Goal: Ask a question

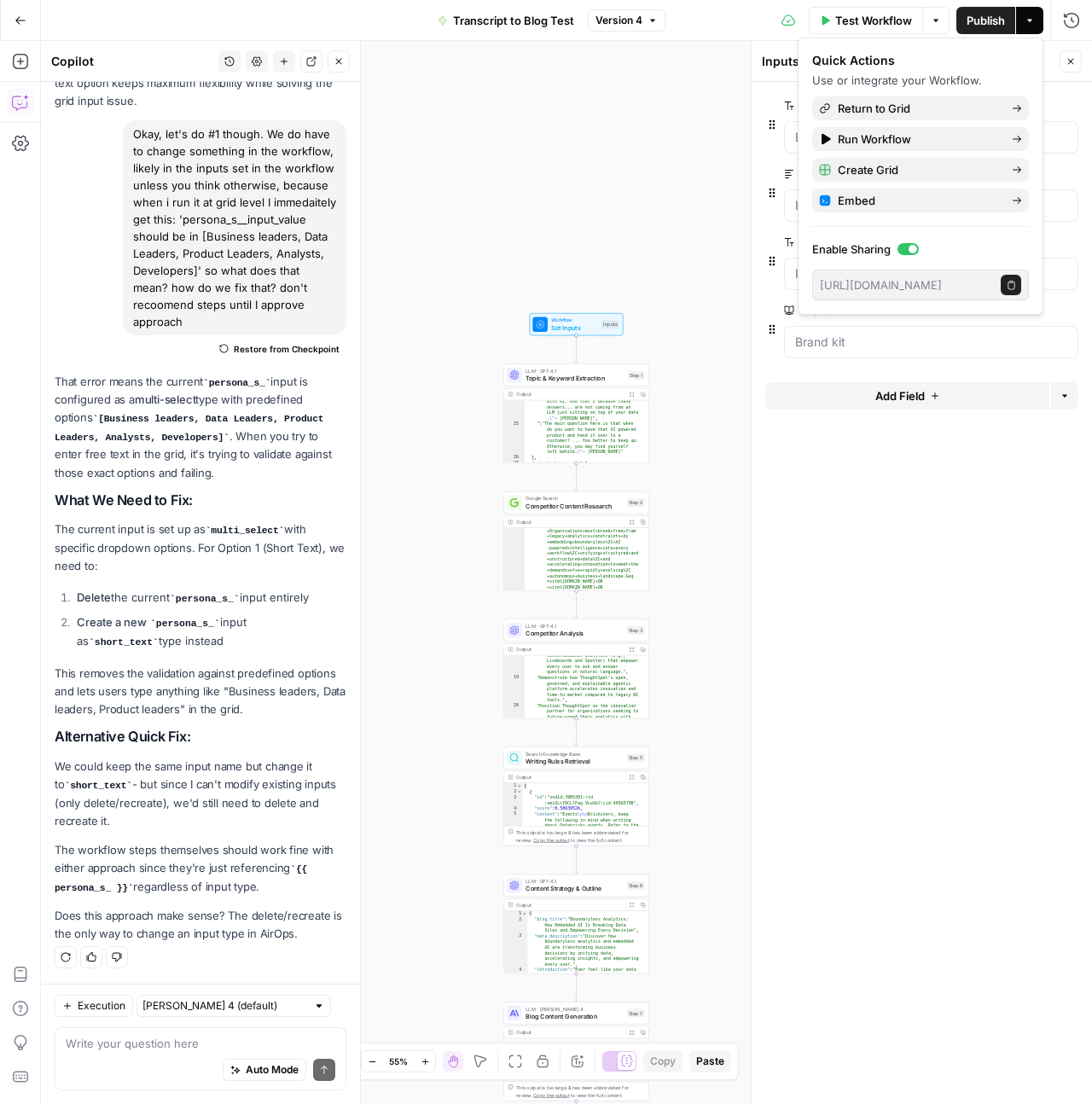
scroll to position [13258, 0]
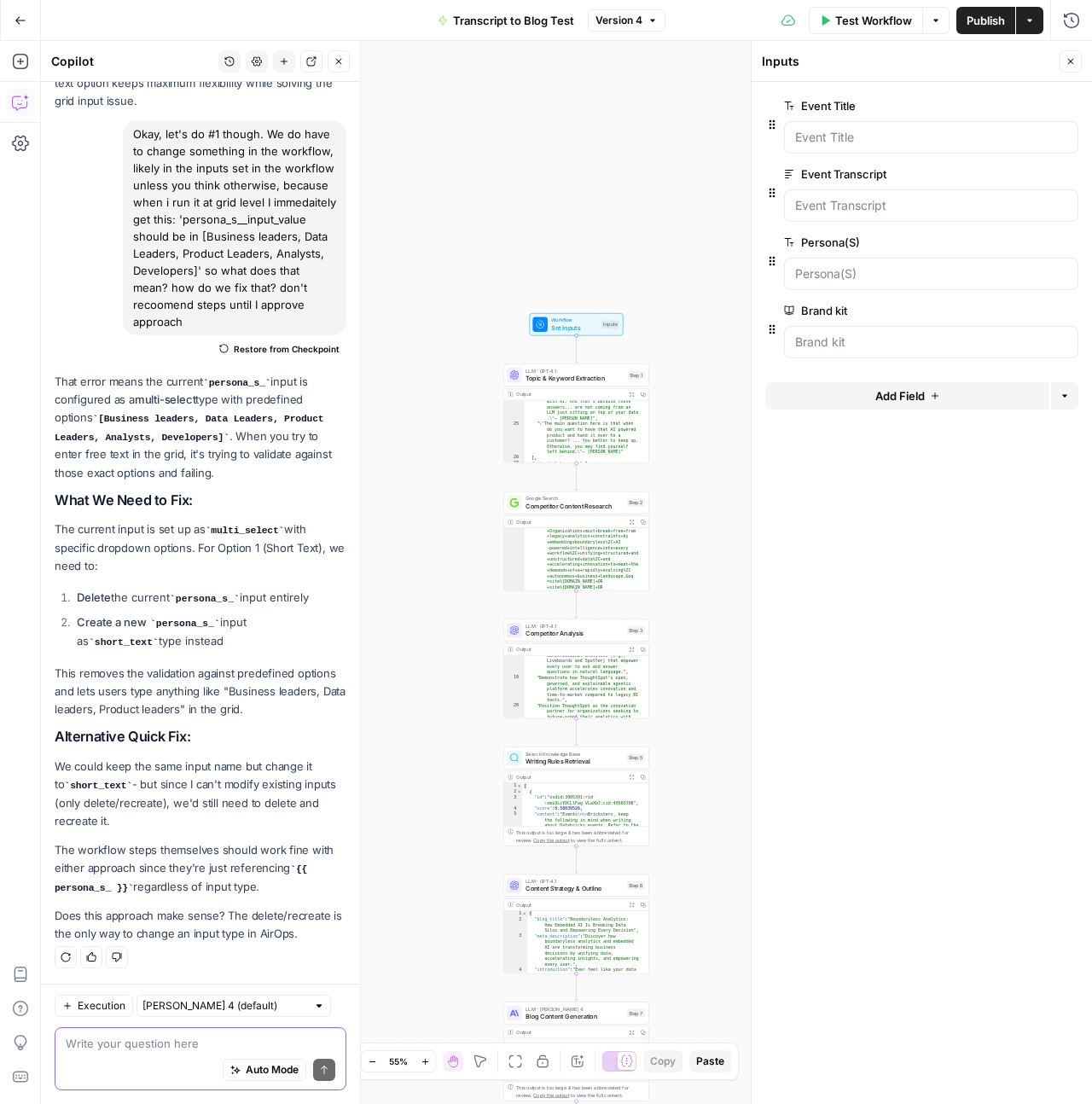
click at [176, 1040] on textarea at bounding box center [201, 1043] width 270 height 17
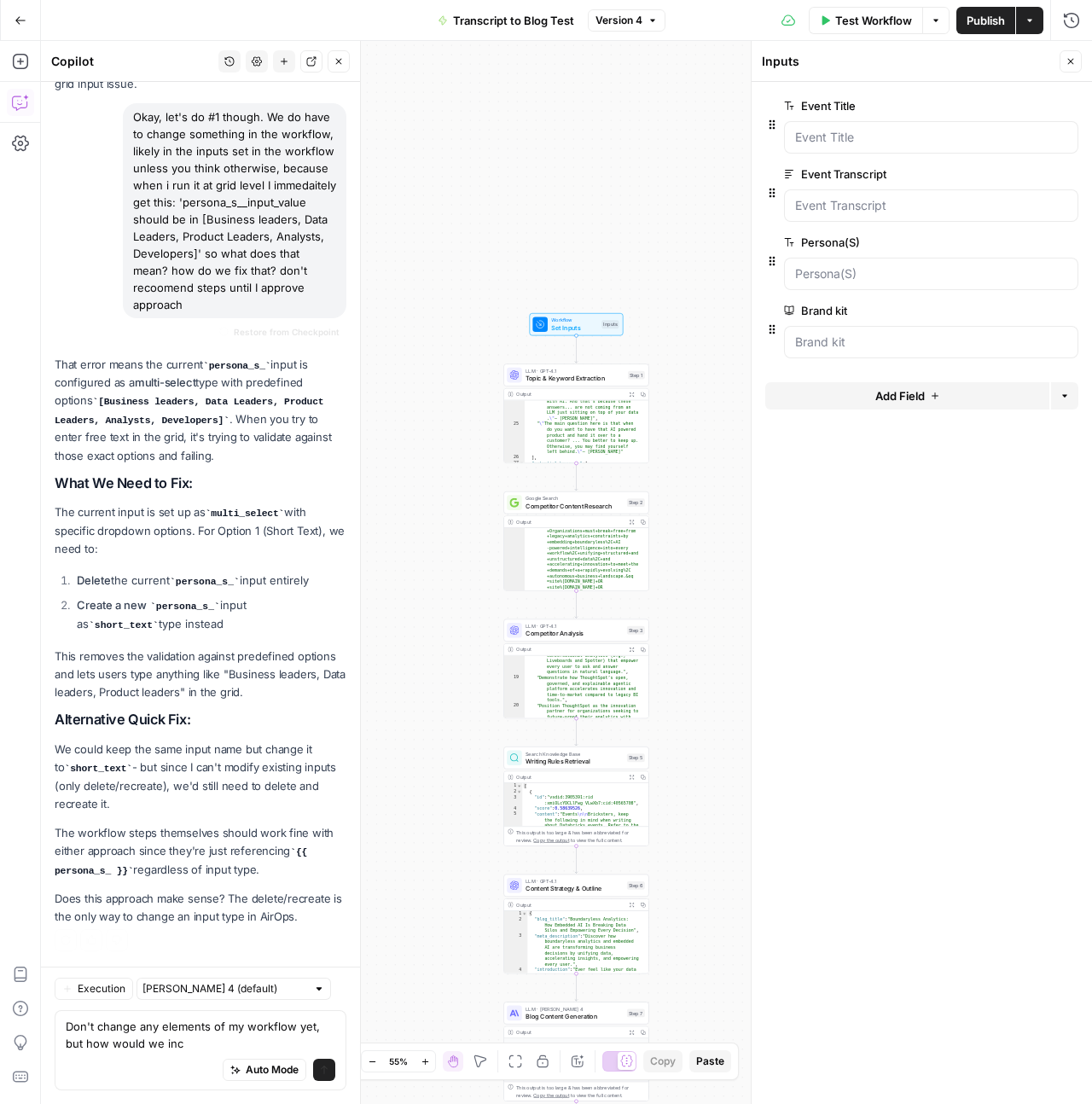
scroll to position [13274, 0]
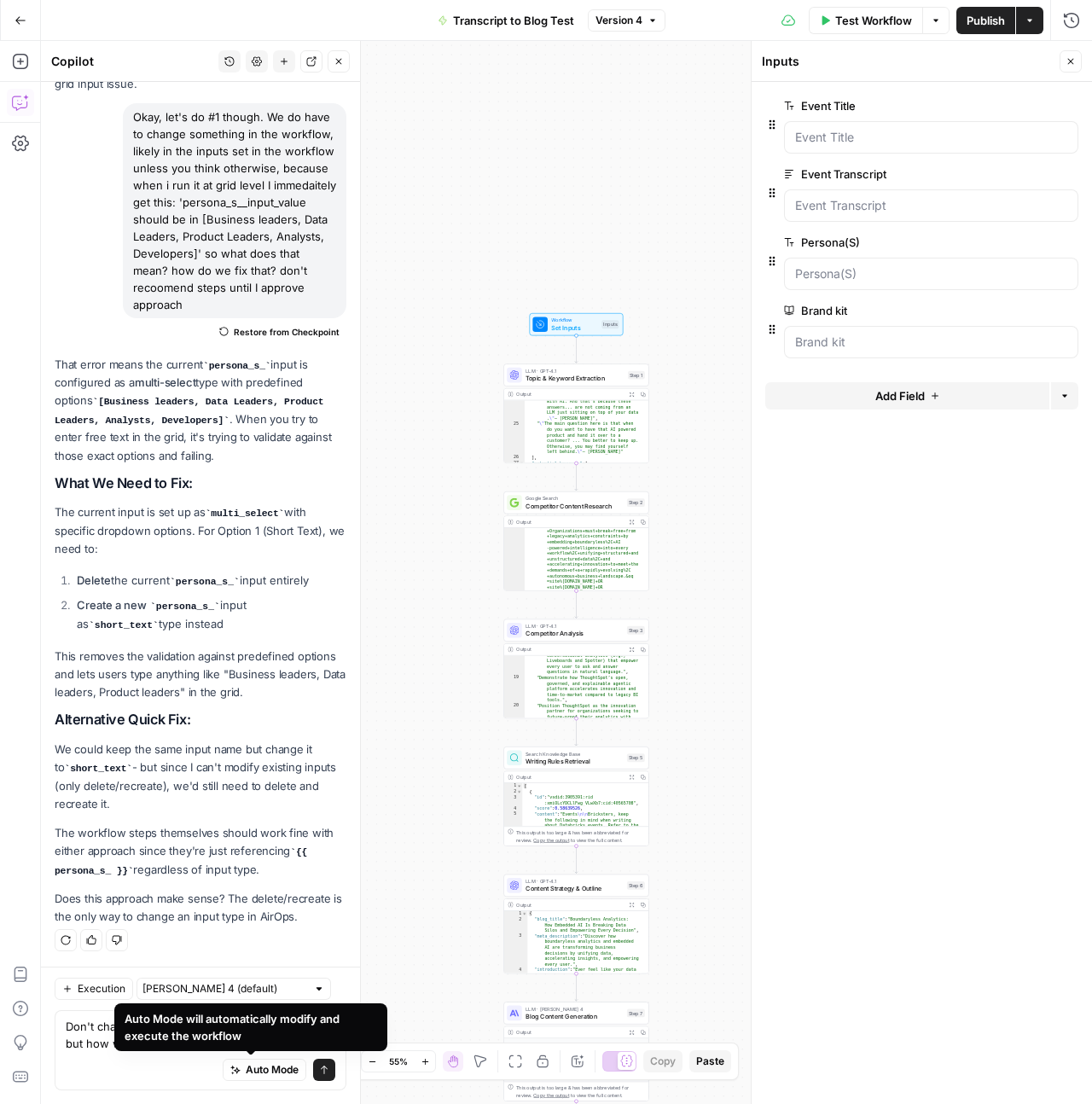
click at [205, 1040] on div "Auto Mode will automatically modify and execute the workflow" at bounding box center [251, 1027] width 252 height 34
click at [66, 1054] on div "Auto Mode Send" at bounding box center [201, 1071] width 270 height 38
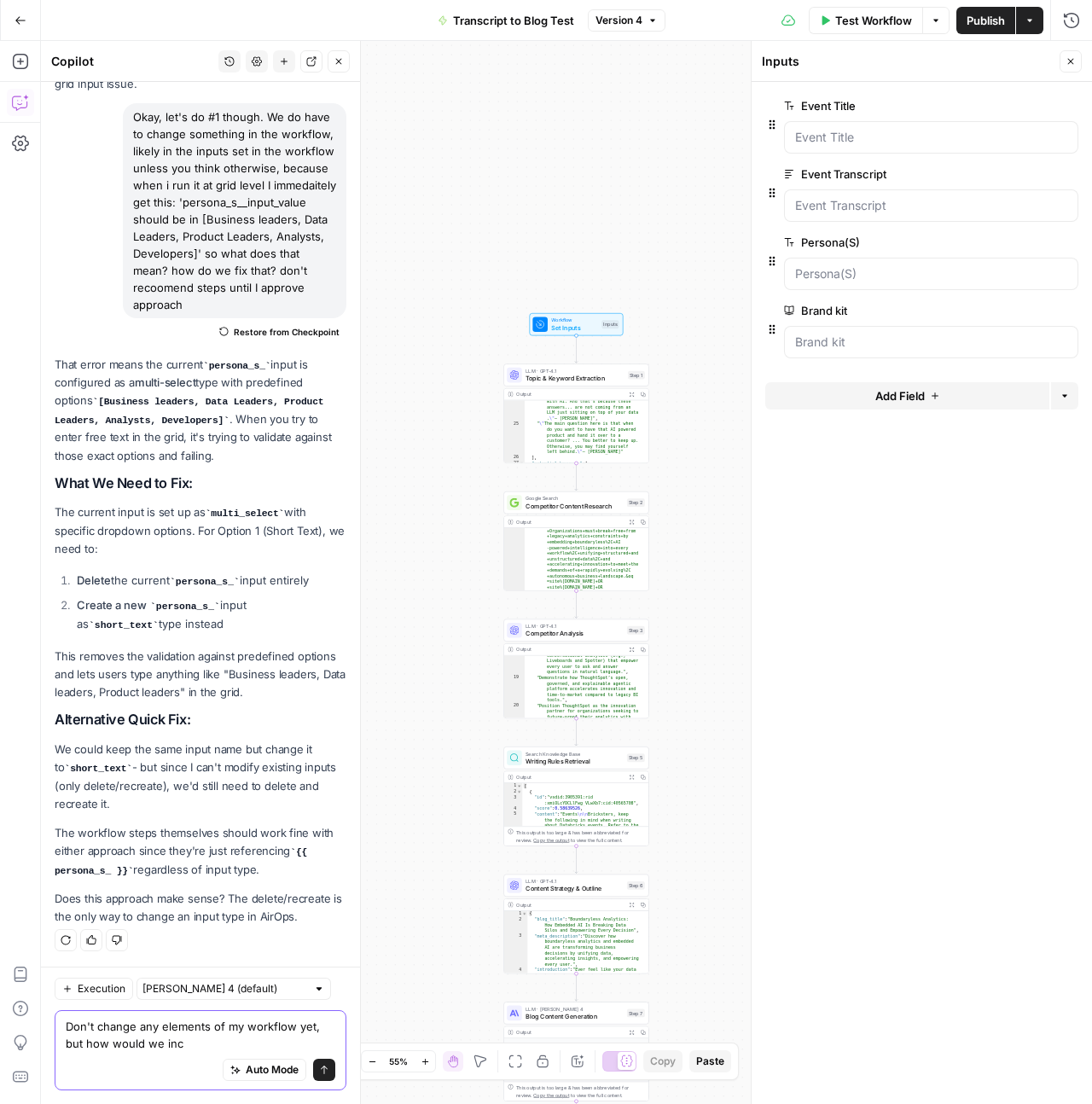
drag, startPoint x: 183, startPoint y: 1047, endPoint x: 87, endPoint y: 1045, distance: 96.0
click at [87, 1045] on textarea "Don't change any elements of my workflow yet, but how would we inc" at bounding box center [201, 1035] width 270 height 34
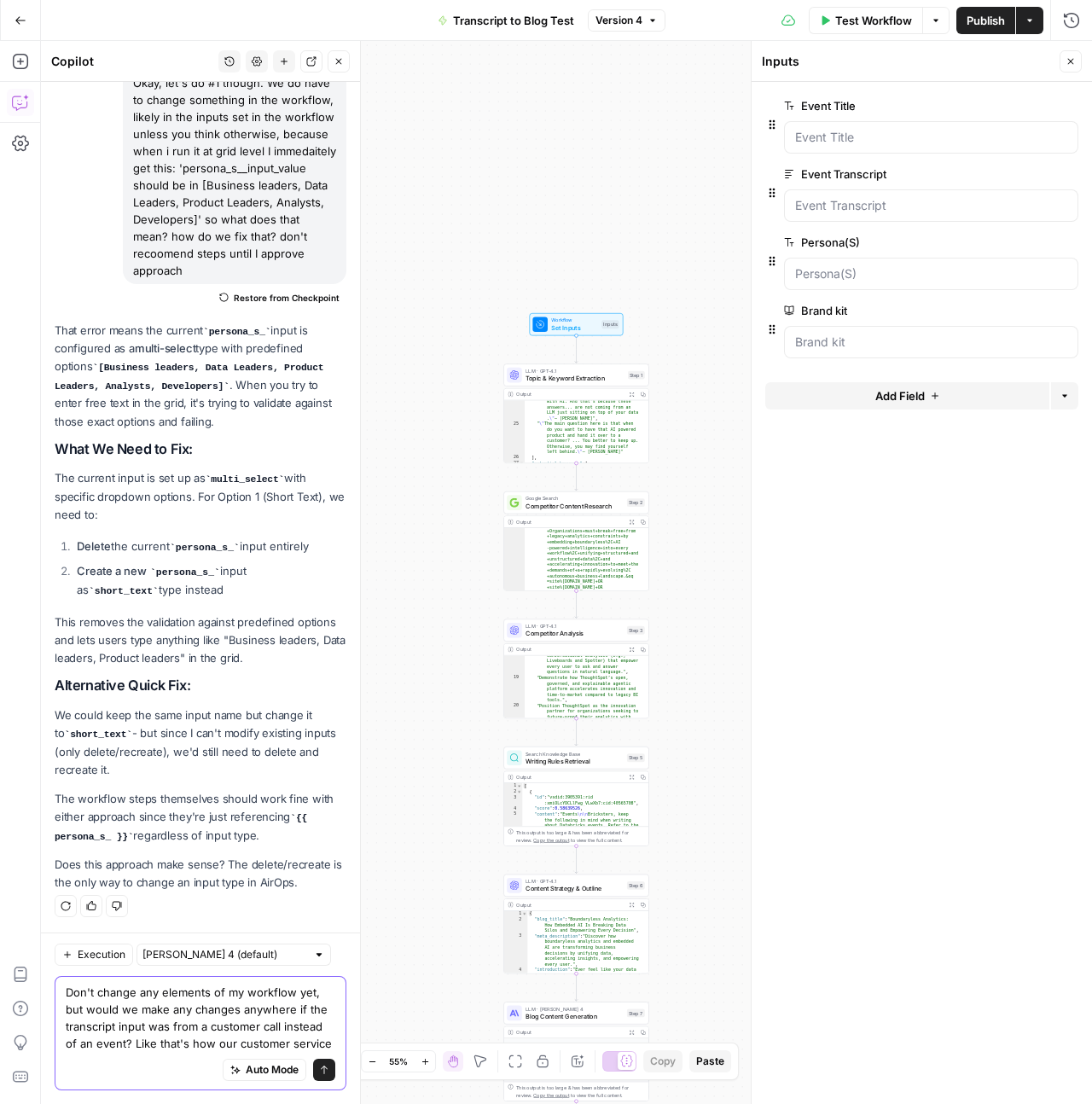
scroll to position [13326, 0]
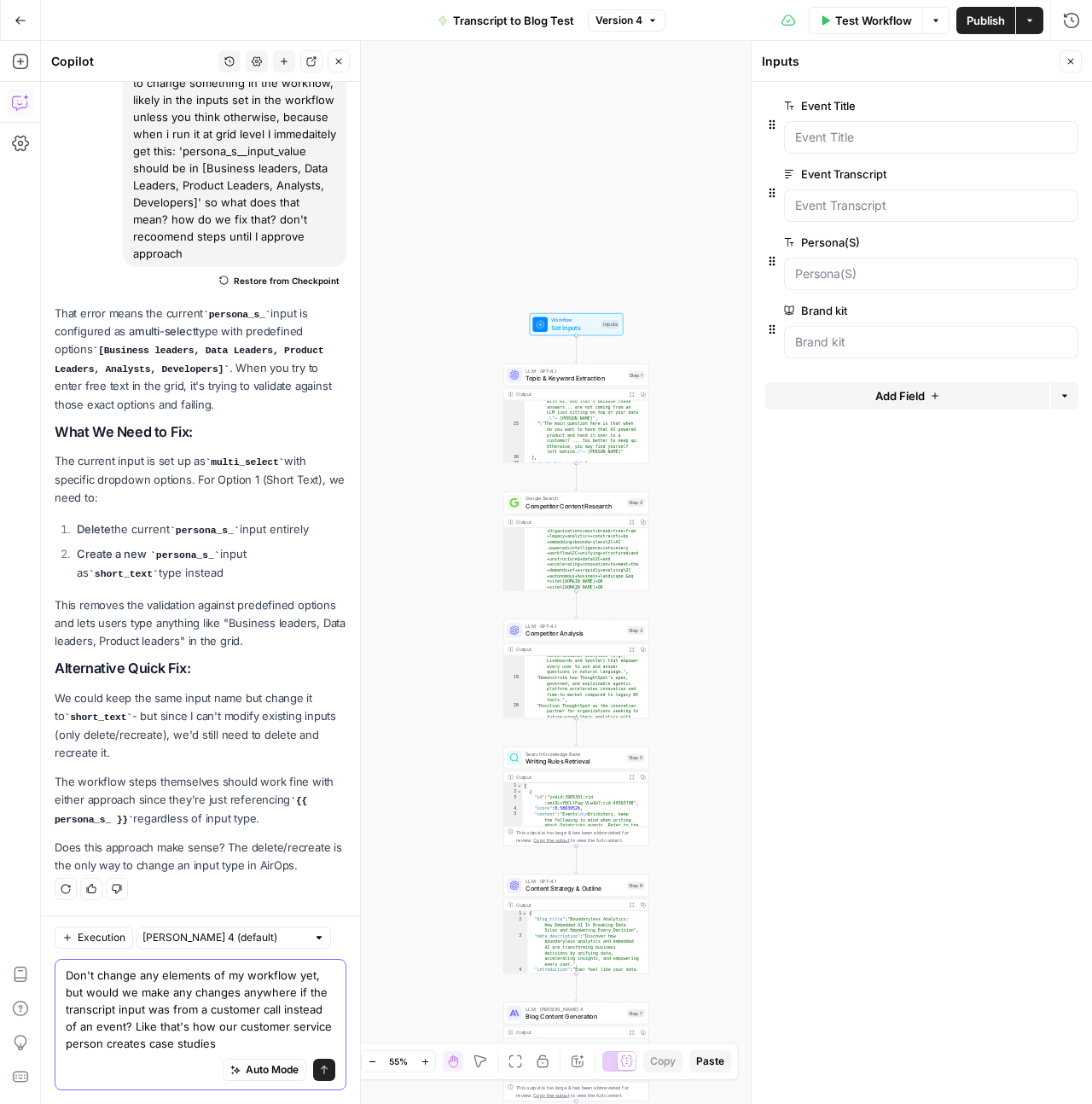
type textarea "Don't change any elements of my workflow yet, but would we make any changes any…"
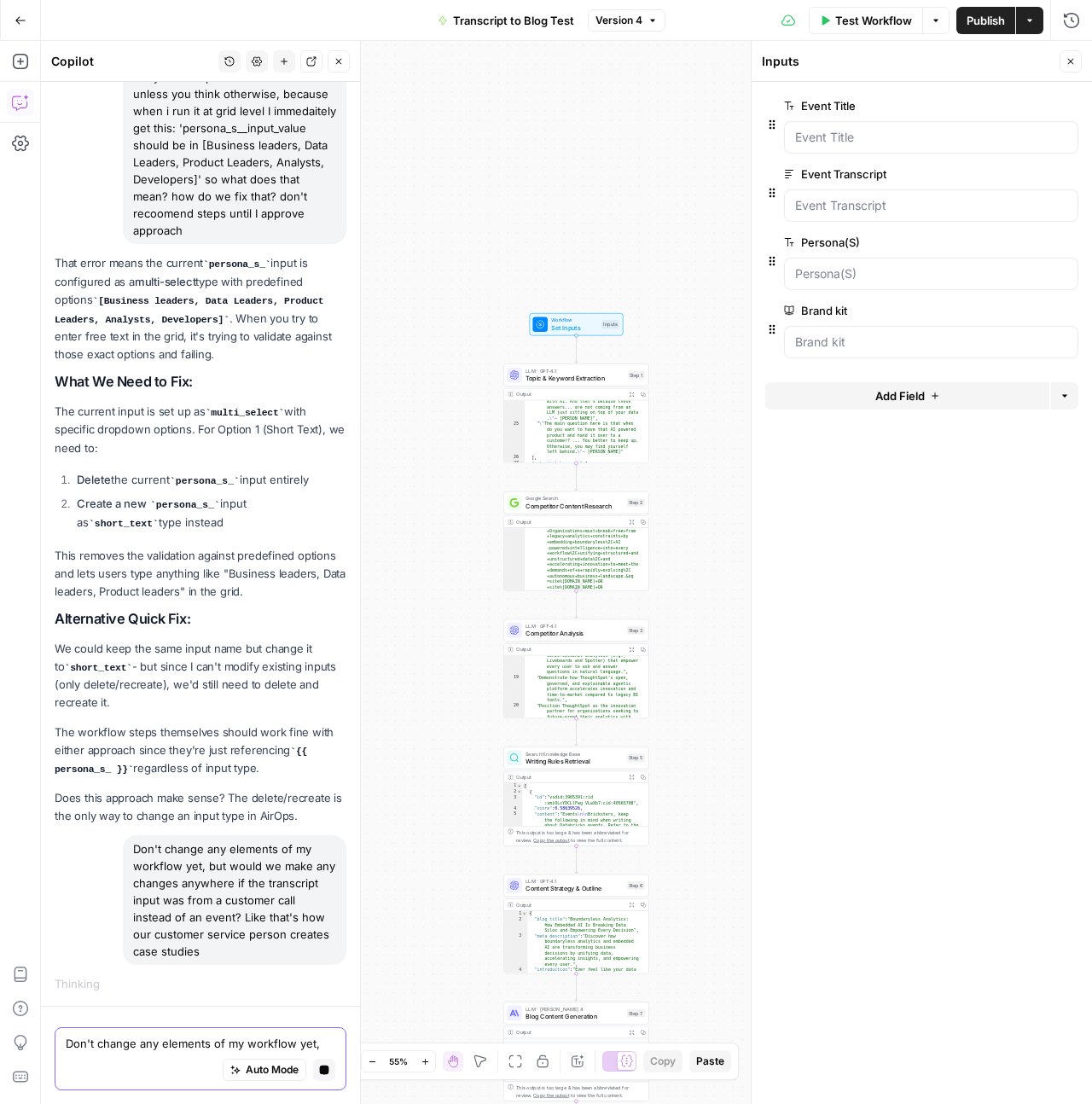
scroll to position [13314, 0]
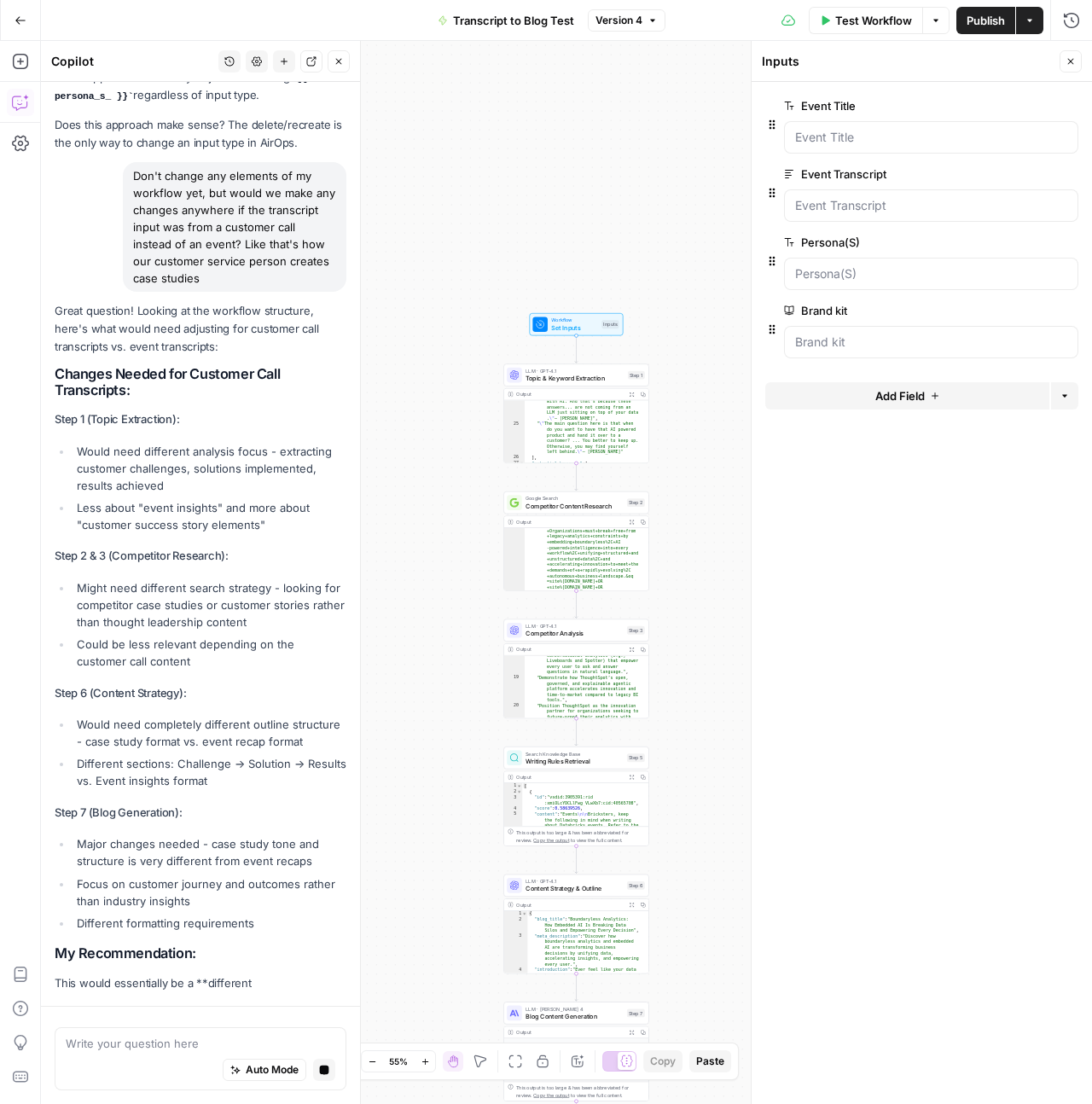
click at [174, 1056] on div "Auto Mode Stop generating" at bounding box center [201, 1071] width 270 height 38
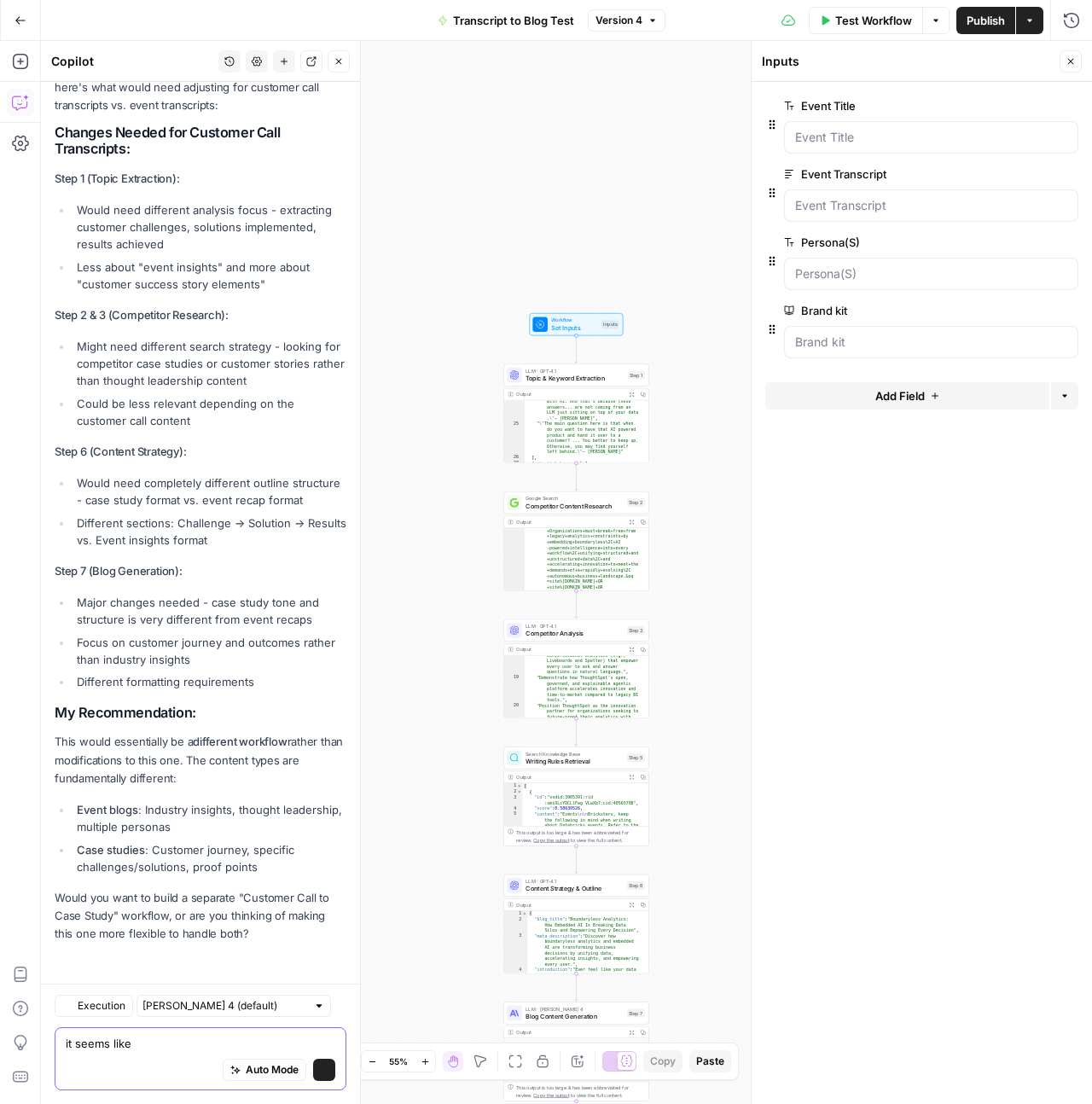
scroll to position [14307, 0]
type textarea "i"
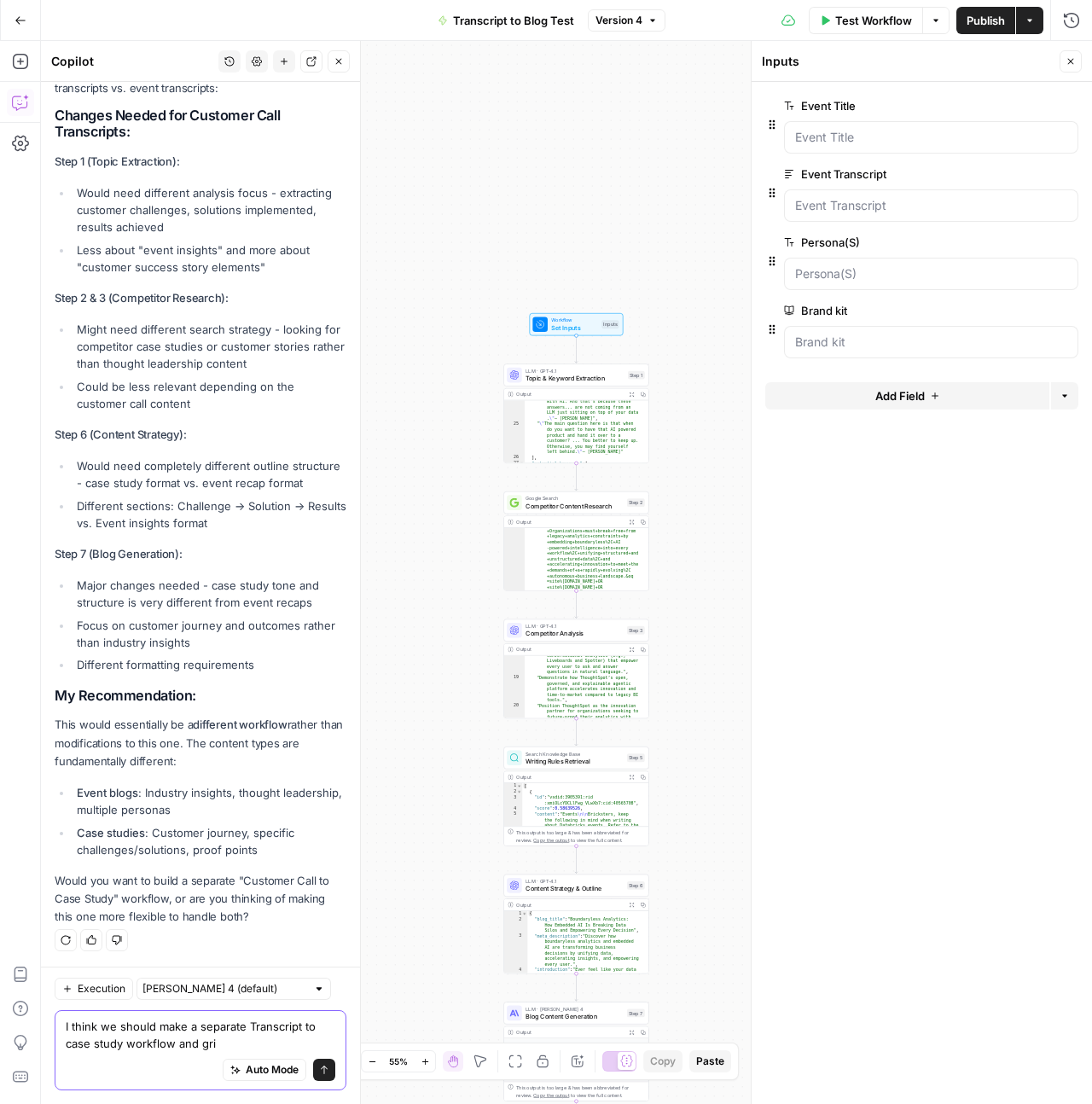
type textarea "I think we should make a separate Transcript to case study workflow and grid"
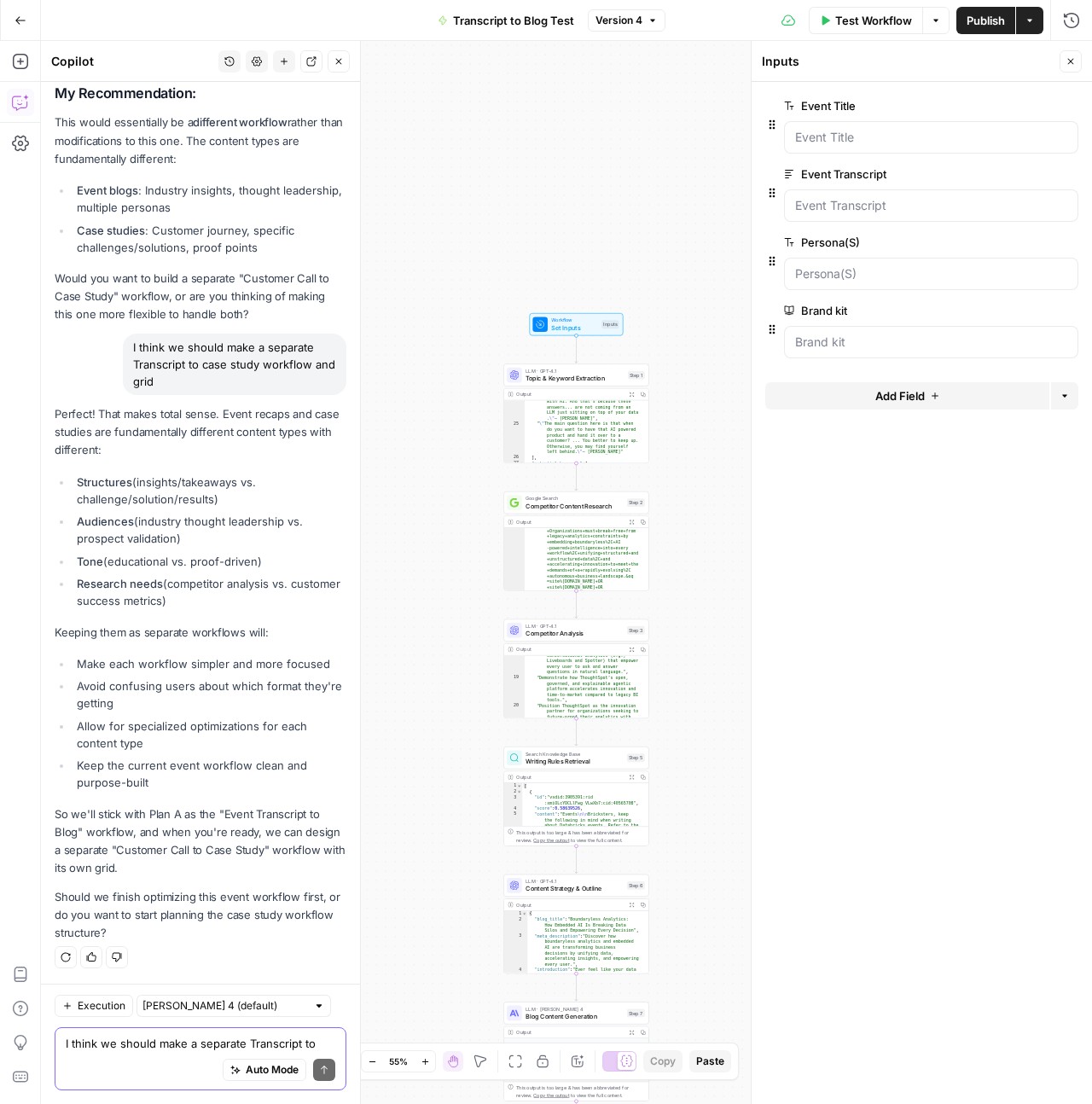
scroll to position [14926, 0]
type textarea "I"
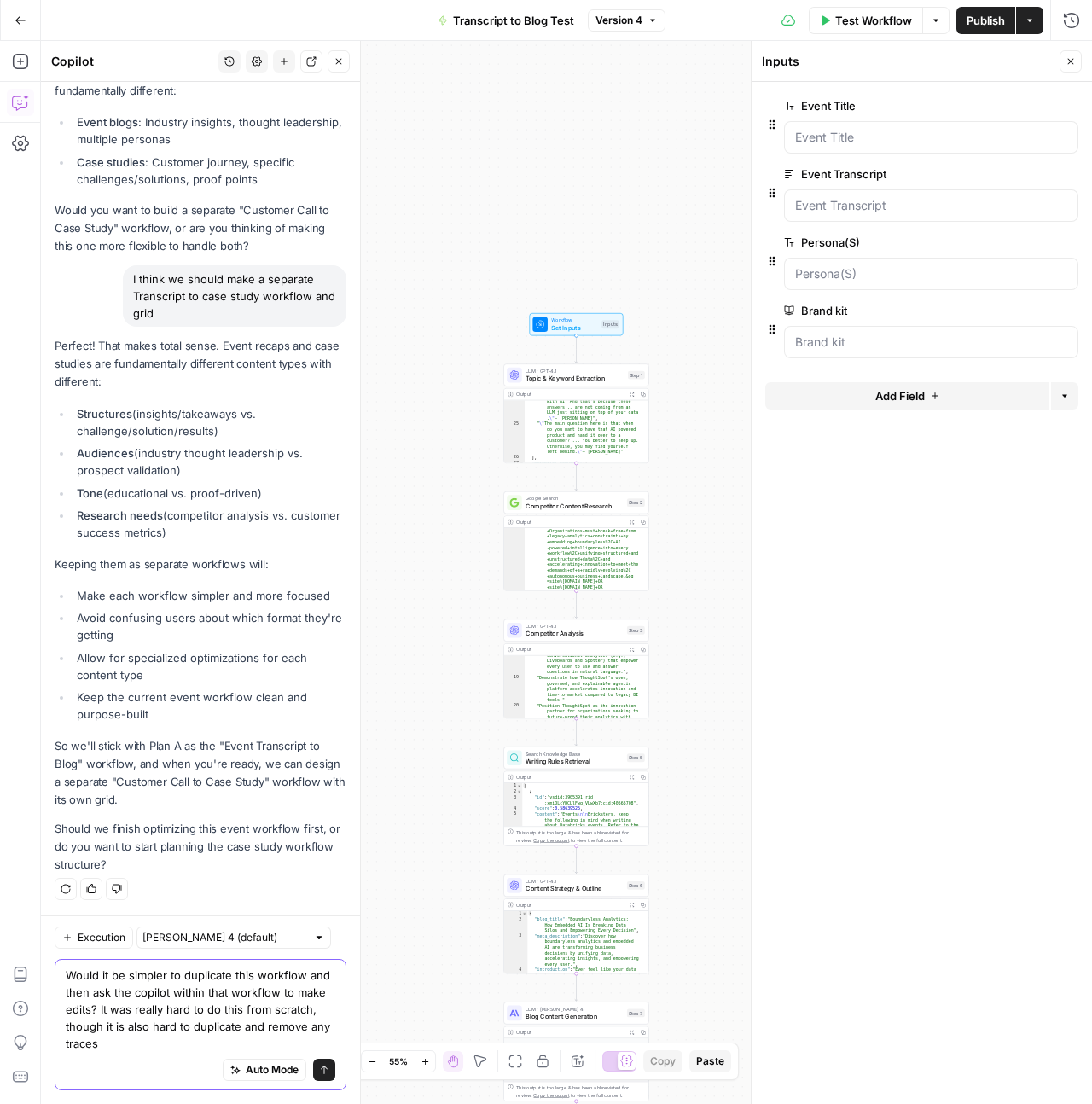
scroll to position [14994, 0]
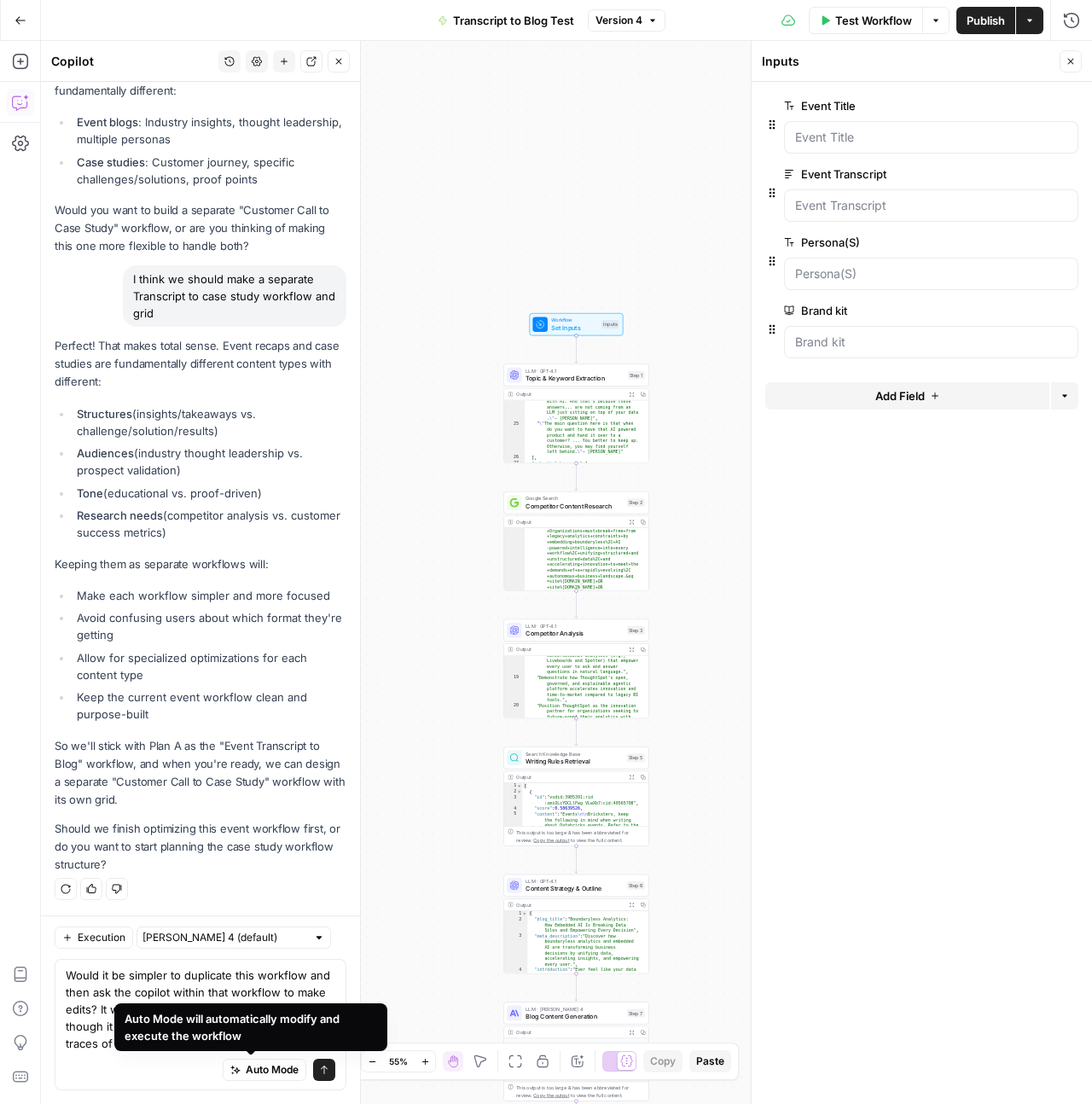
click at [263, 1042] on div "Auto Mode will automatically modify and execute the workflow" at bounding box center [251, 1027] width 252 height 34
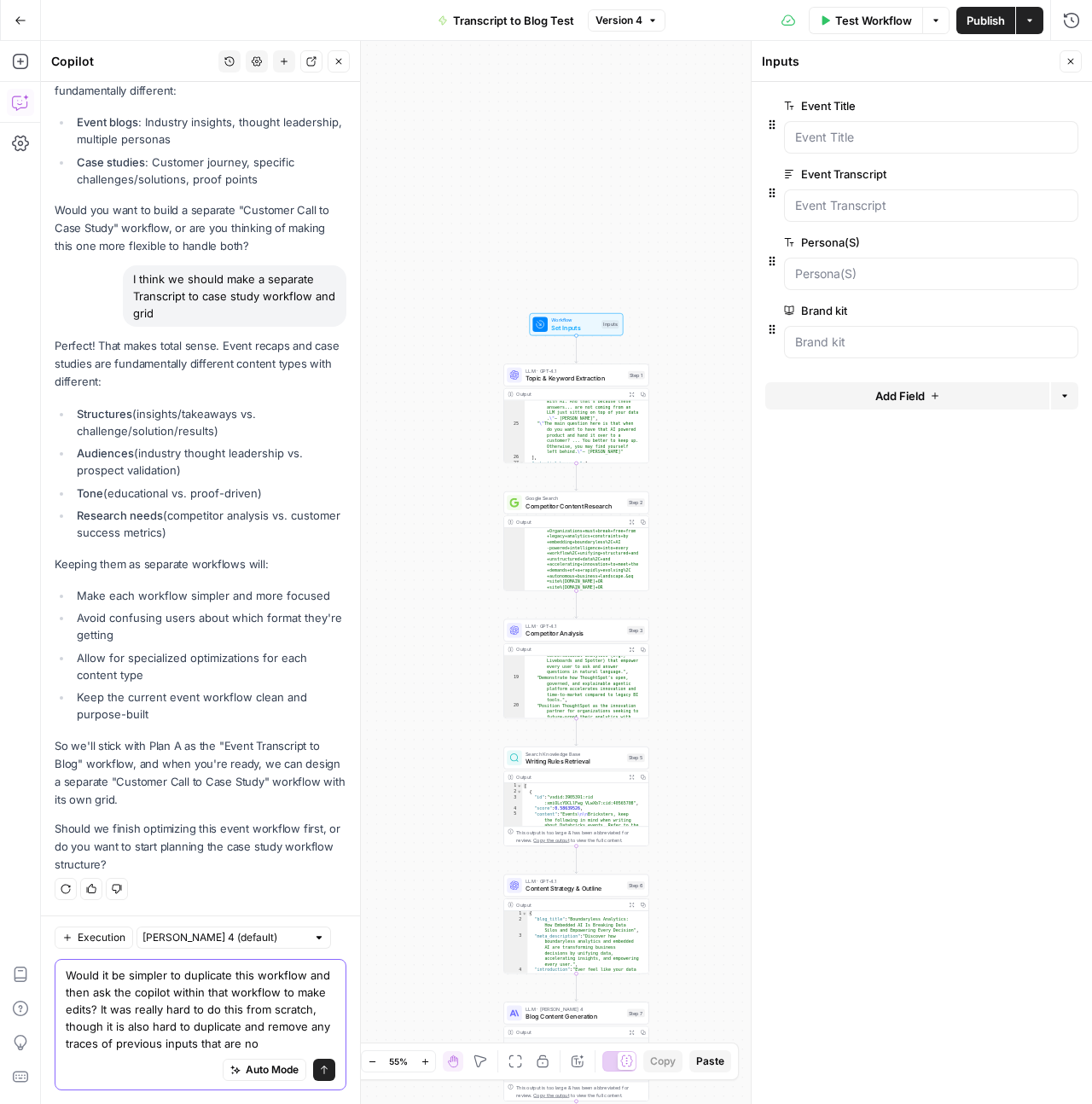
click at [89, 1025] on textarea "Would it be simpler to duplicate this workflow and then ask the copilot within …" at bounding box center [201, 1008] width 270 height 85
click at [262, 1043] on textarea "Would it be simpler to duplicate this workflow and then ask the copilot within …" at bounding box center [201, 1008] width 270 height 85
click at [247, 1038] on textarea "Would it be simpler to duplicate this workflow and then ask the copilot within …" at bounding box center [201, 1008] width 270 height 85
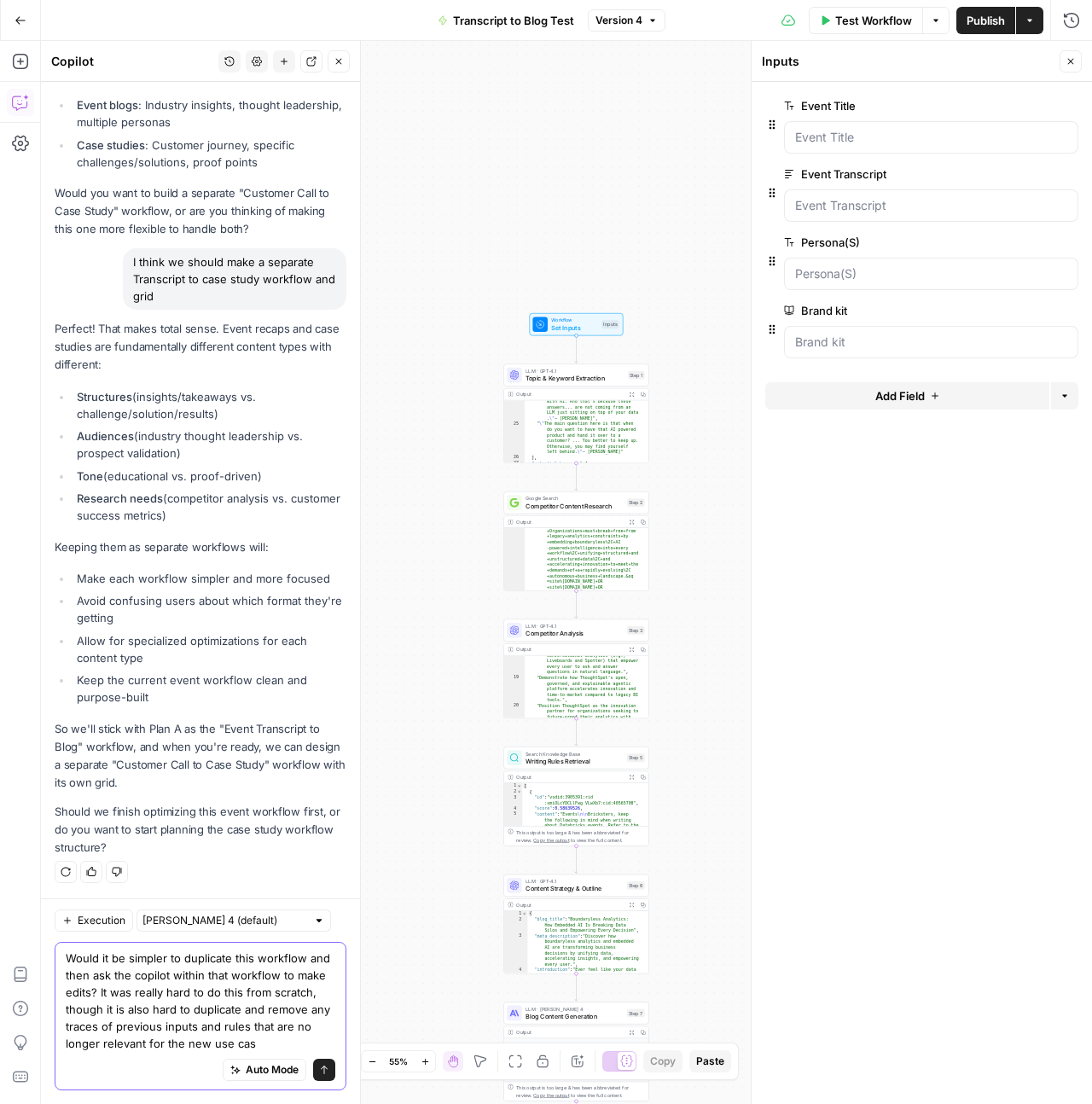
type textarea "Would it be simpler to duplicate this workflow and then ask the copilot within …"
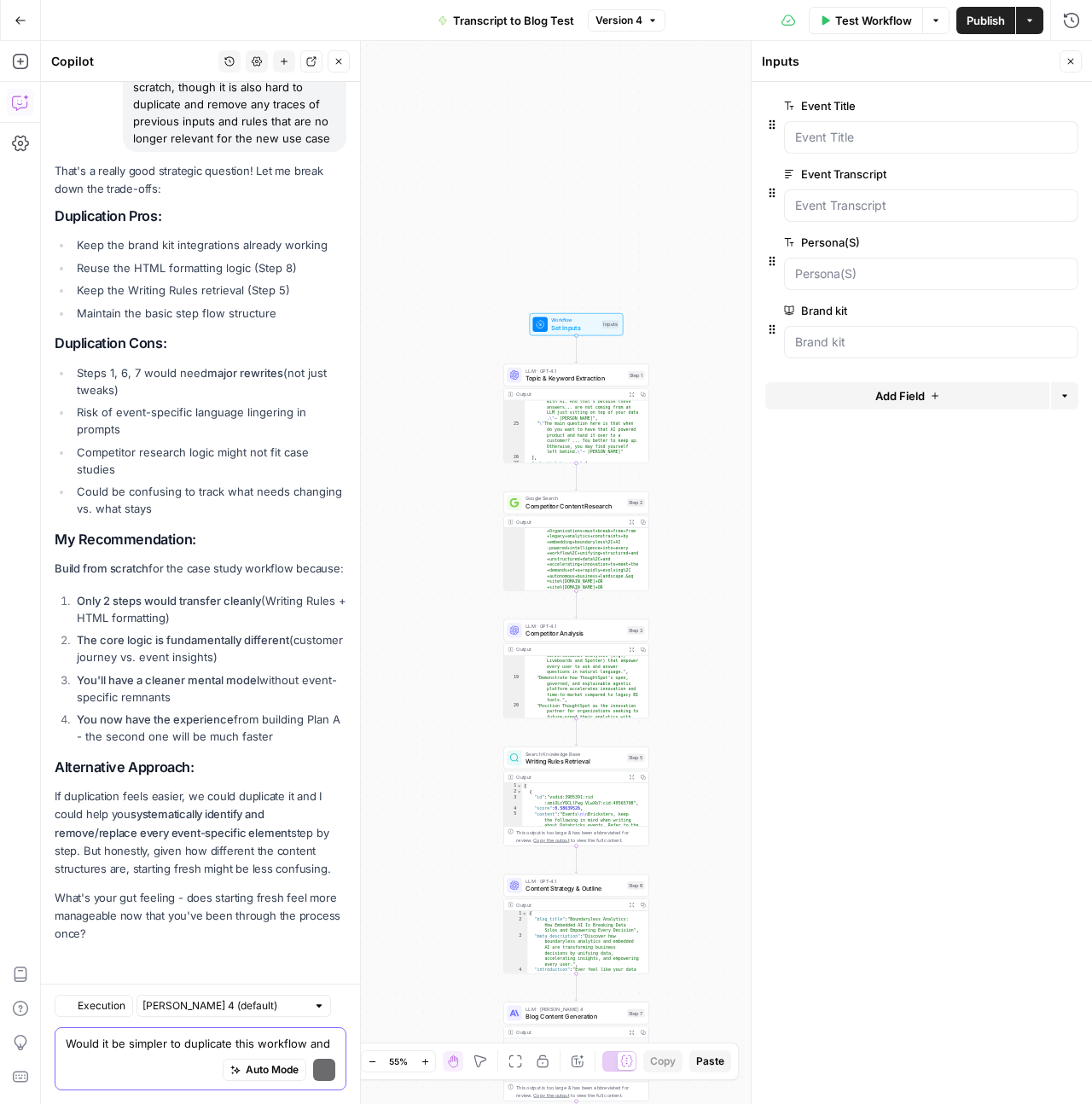
scroll to position [15909, 0]
click at [148, 1052] on div "Auto Mode Send" at bounding box center [201, 1071] width 270 height 38
click at [149, 1052] on div "Auto Mode Send" at bounding box center [201, 1071] width 270 height 38
click at [149, 1050] on textarea at bounding box center [201, 1043] width 270 height 17
type textarea "okay I"
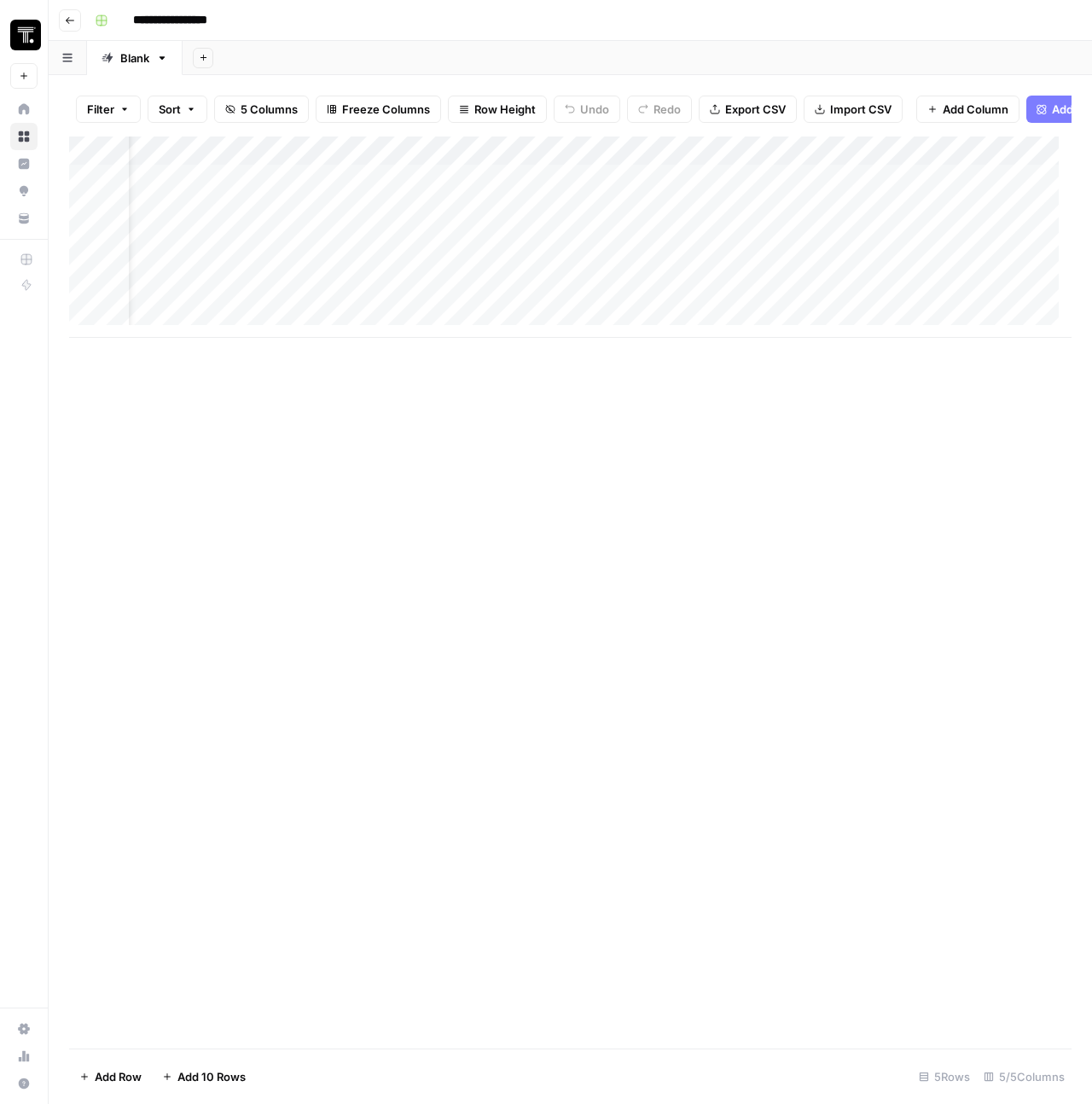
scroll to position [0, 59]
